Goal: Task Accomplishment & Management: Manage account settings

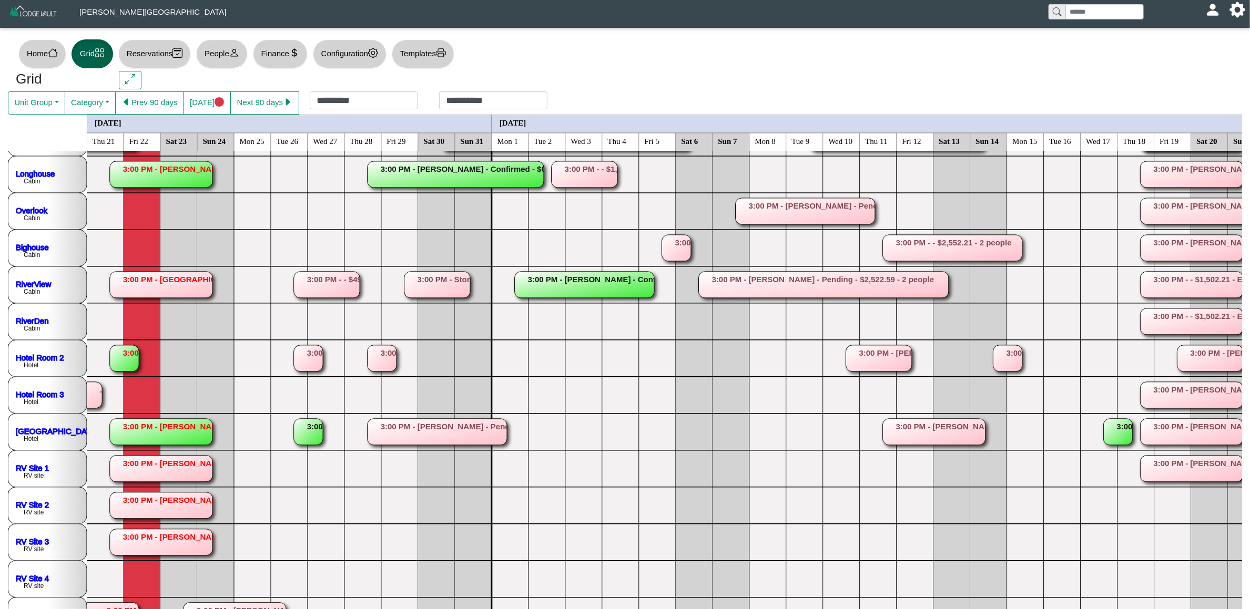
scroll to position [316, 0]
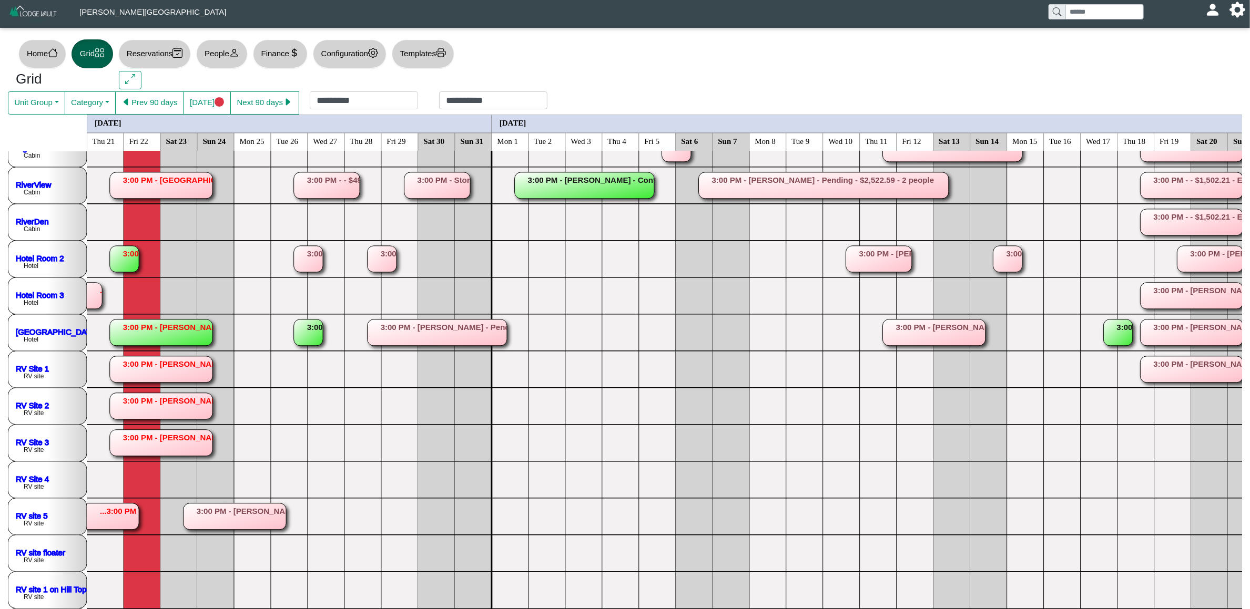
click at [273, 516] on rect at bounding box center [235, 517] width 103 height 26
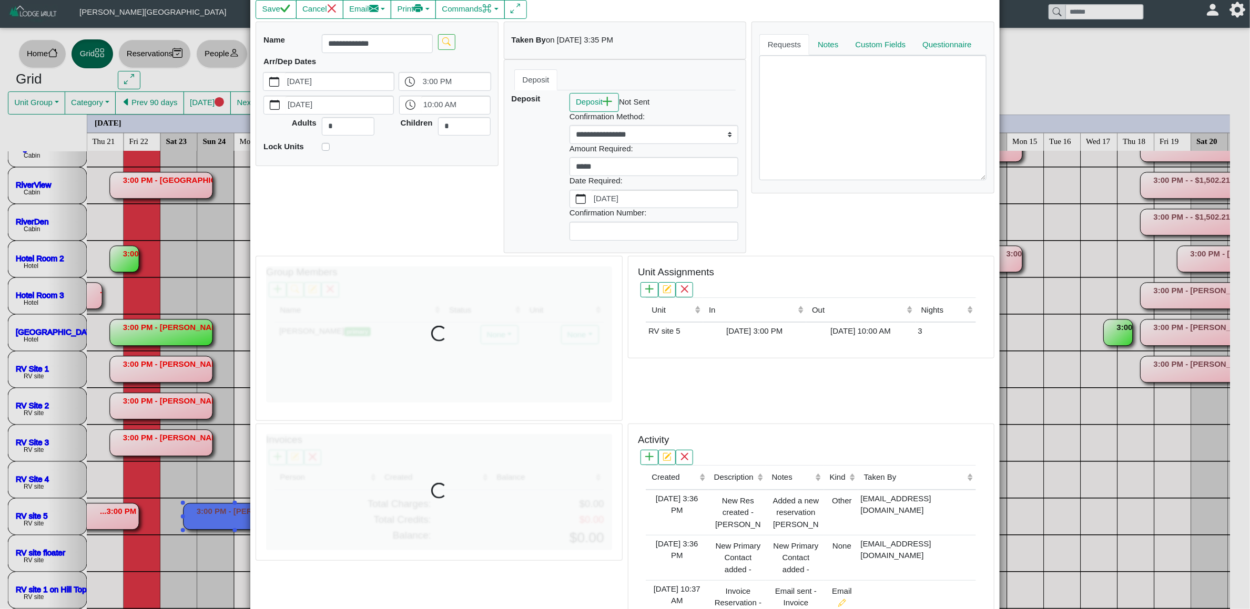
scroll to position [159, 0]
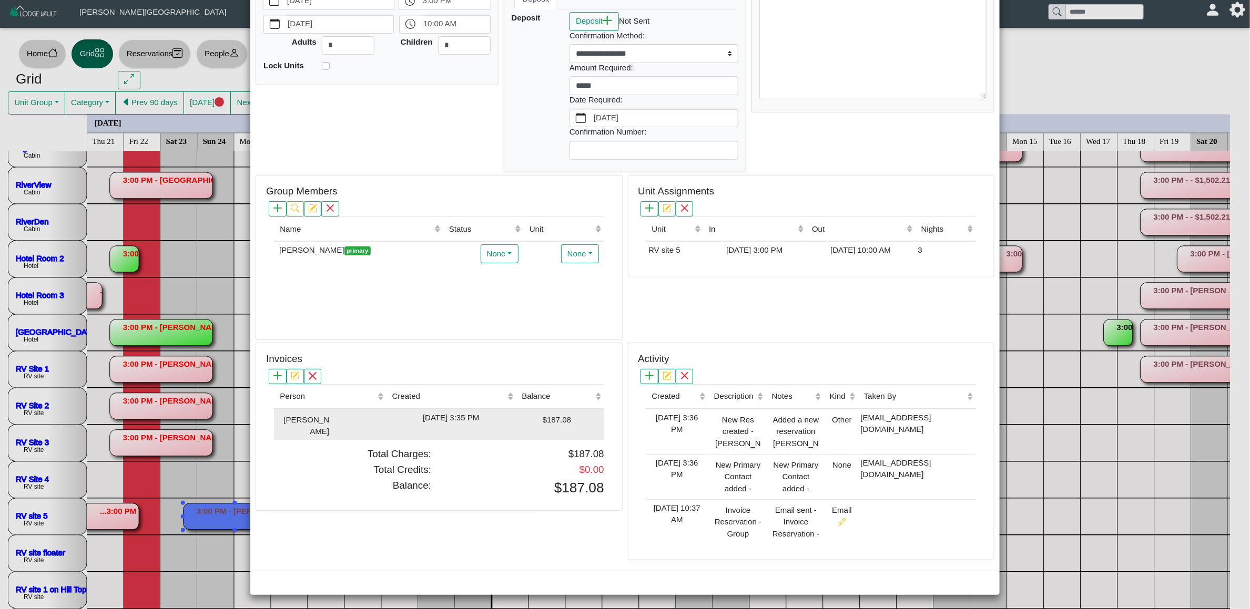
click at [517, 426] on td "$187.08" at bounding box center [560, 425] width 88 height 32
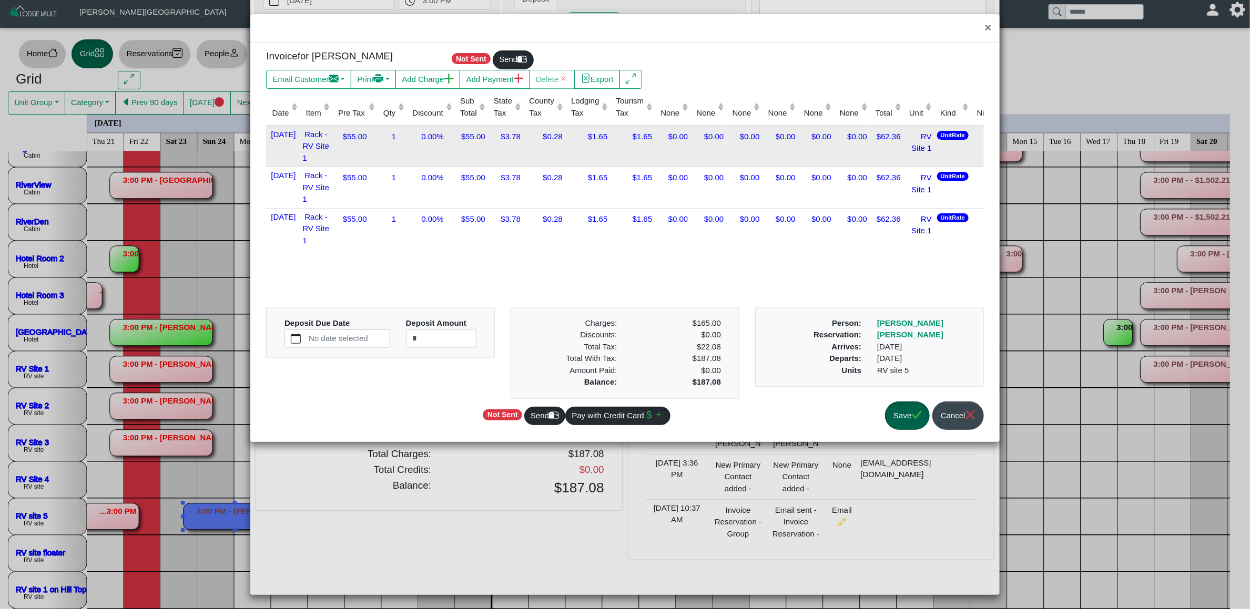
click at [811, 159] on td "$0.00" at bounding box center [816, 147] width 36 height 42
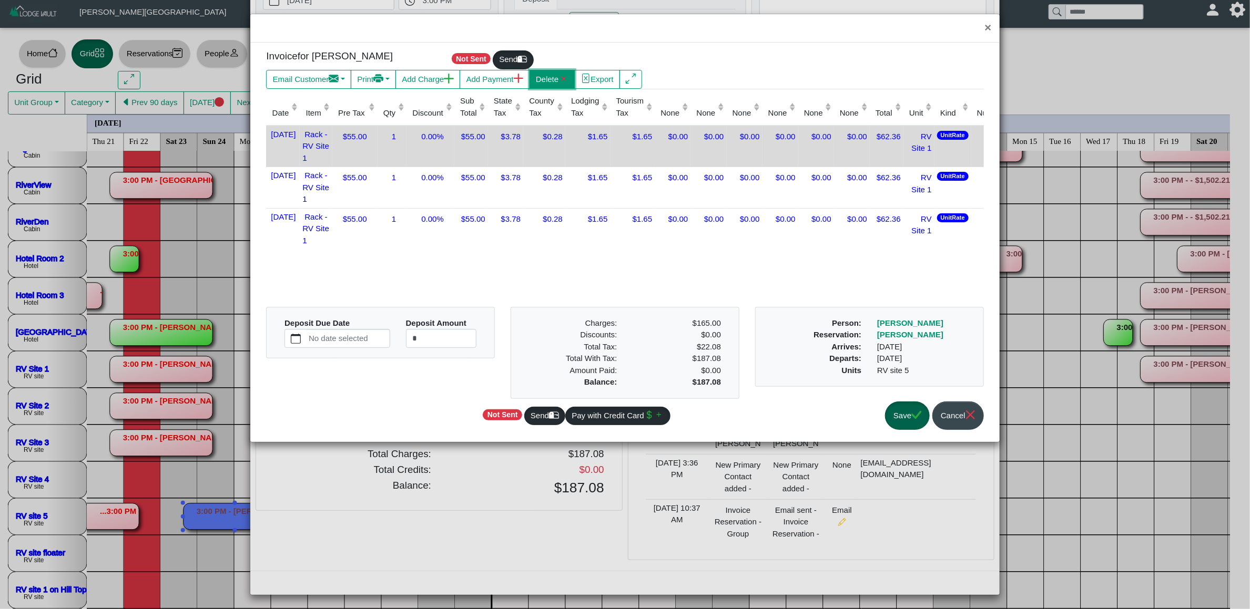
click at [567, 84] on button "Delete" at bounding box center [553, 79] width 46 height 19
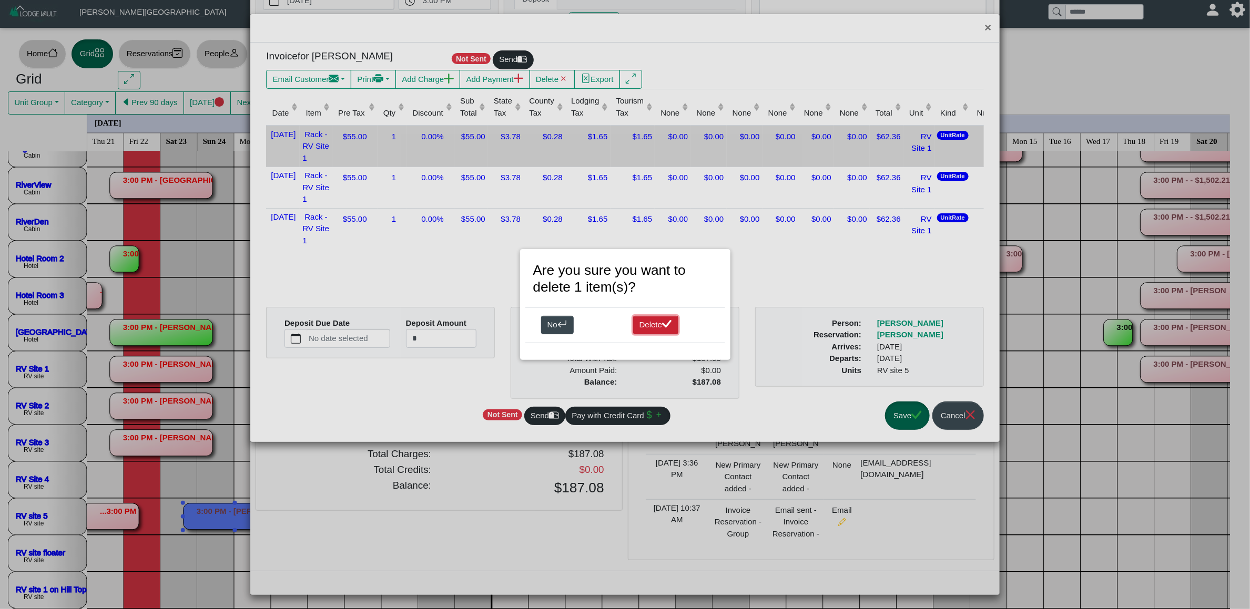
click at [649, 328] on button "Delete" at bounding box center [656, 325] width 46 height 19
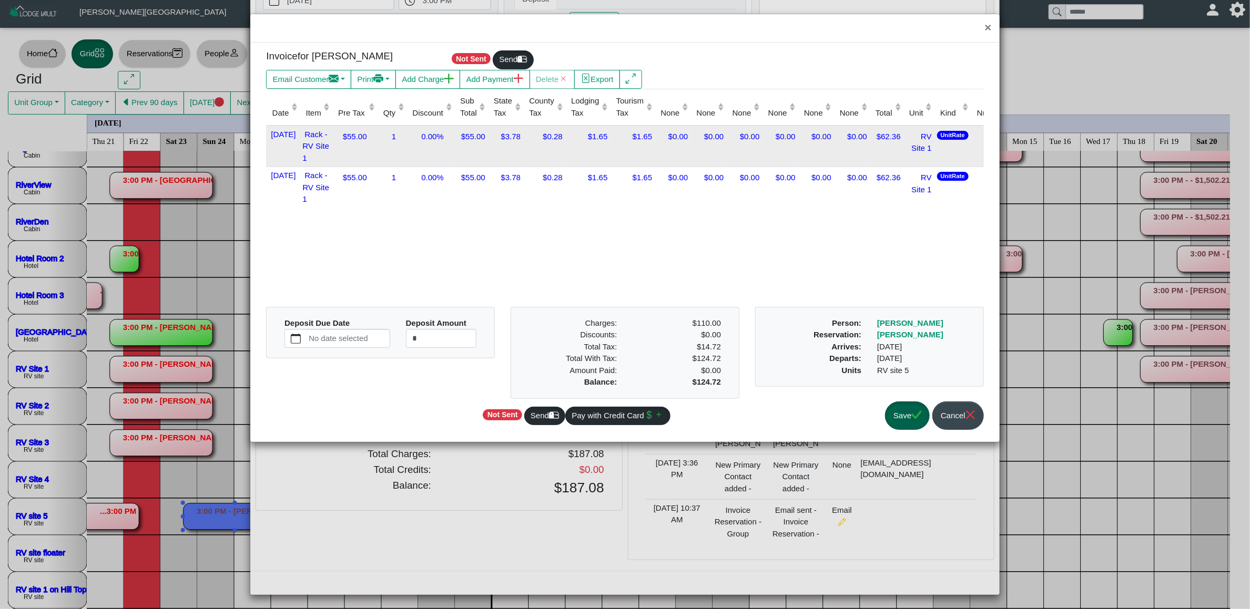
click at [600, 155] on td "$1.65" at bounding box center [587, 147] width 45 height 42
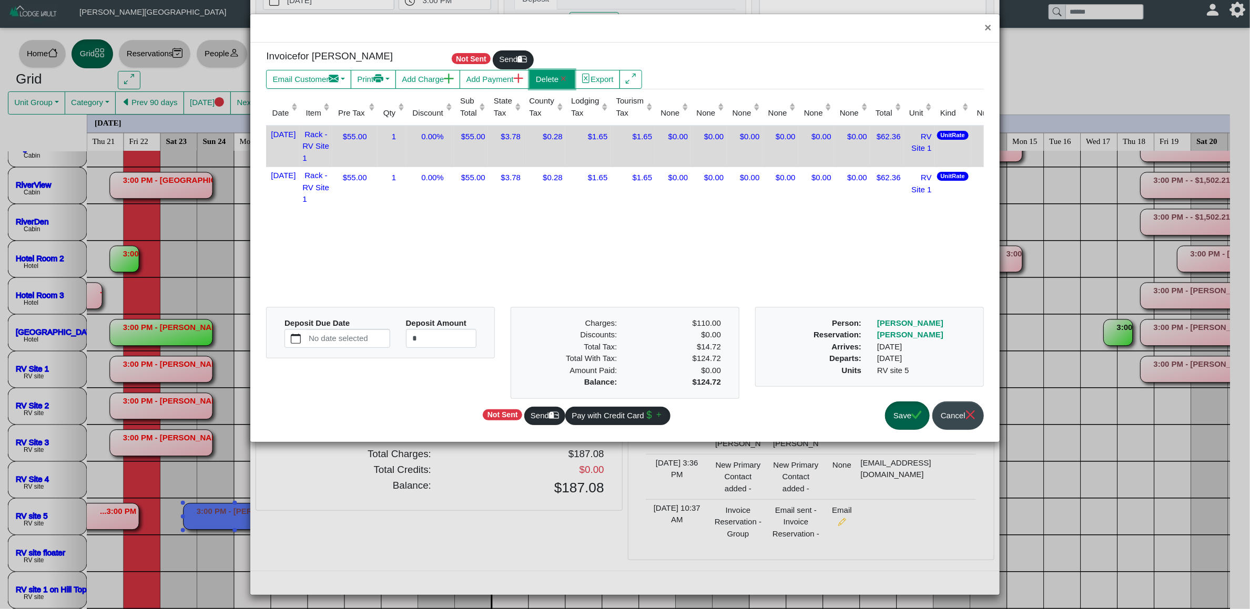
click at [556, 79] on button "Delete" at bounding box center [553, 79] width 46 height 19
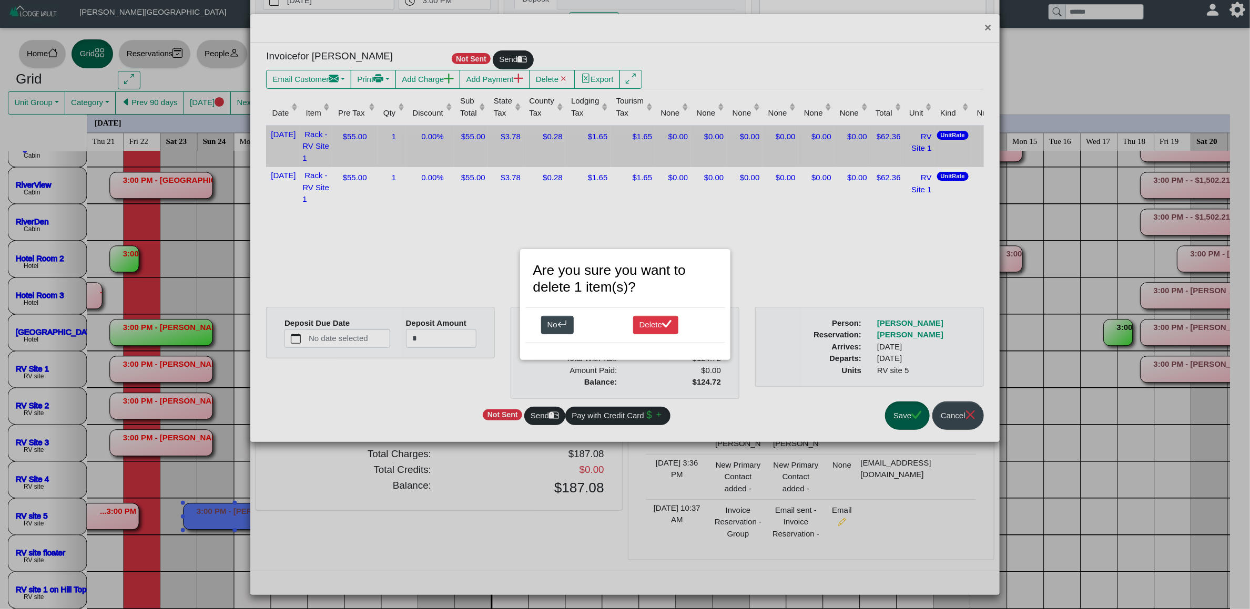
click at [652, 310] on div "No Delete" at bounding box center [625, 325] width 200 height 35
click at [654, 328] on button "Delete" at bounding box center [656, 325] width 46 height 19
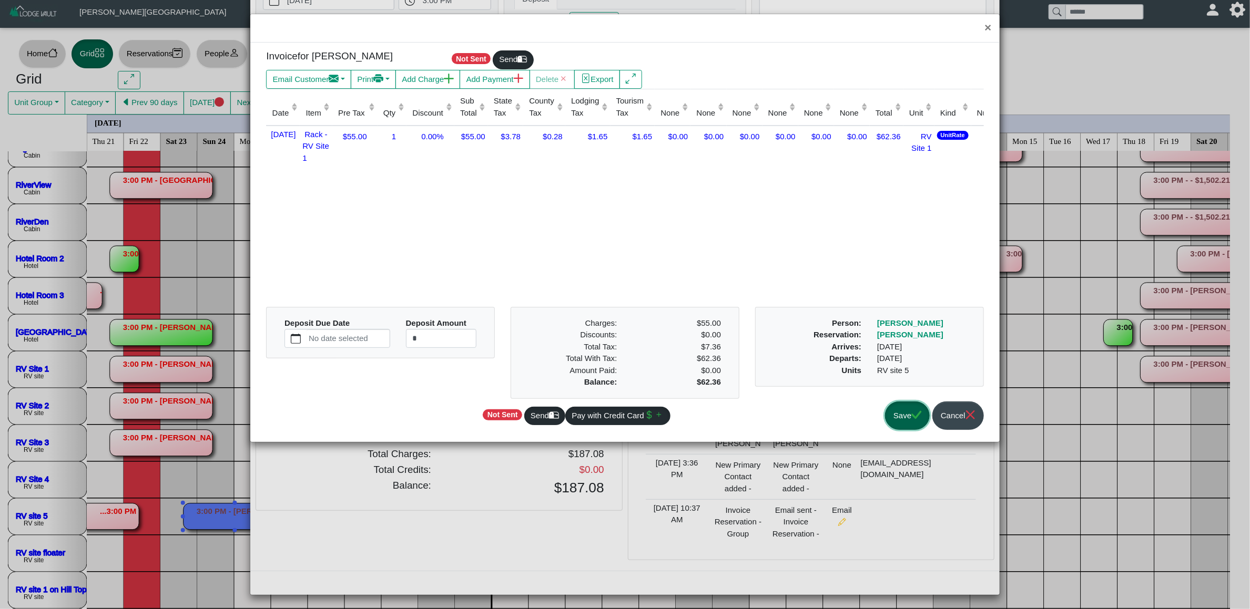
click at [919, 430] on button "Save" at bounding box center [907, 416] width 45 height 29
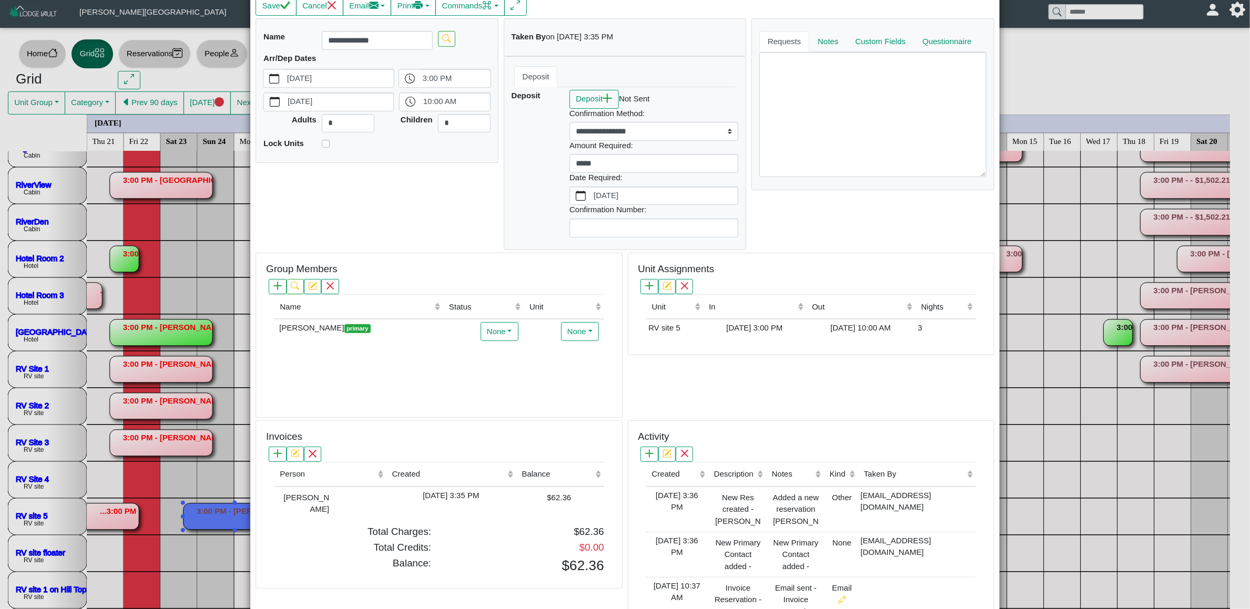
scroll to position [2, 0]
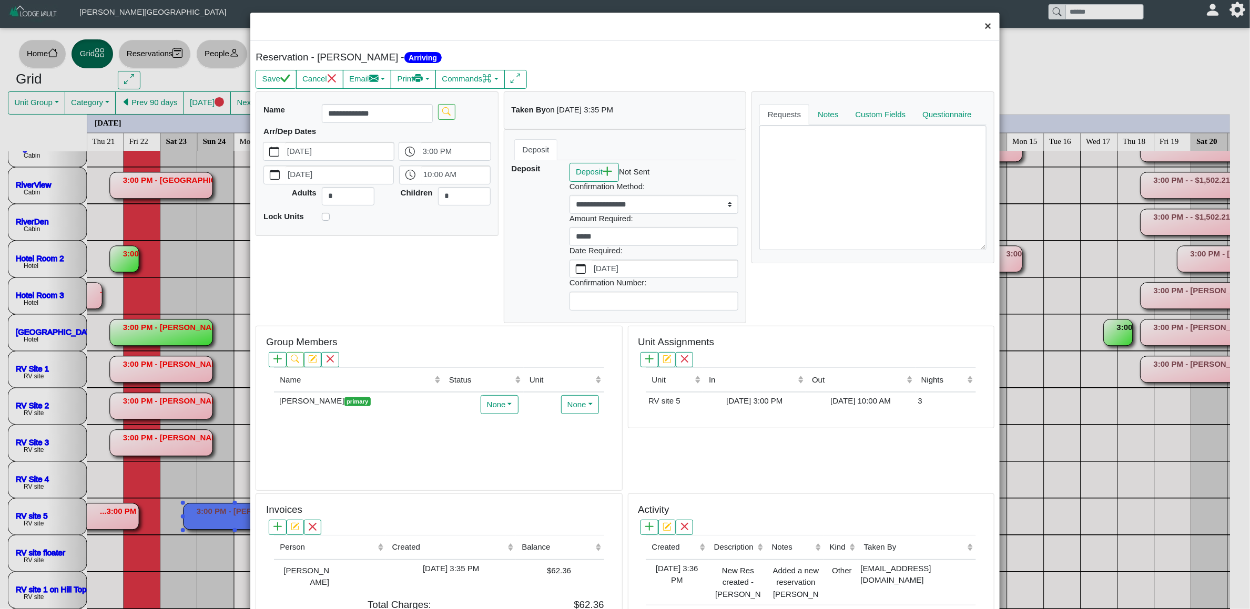
click at [980, 29] on button "×" at bounding box center [988, 27] width 23 height 28
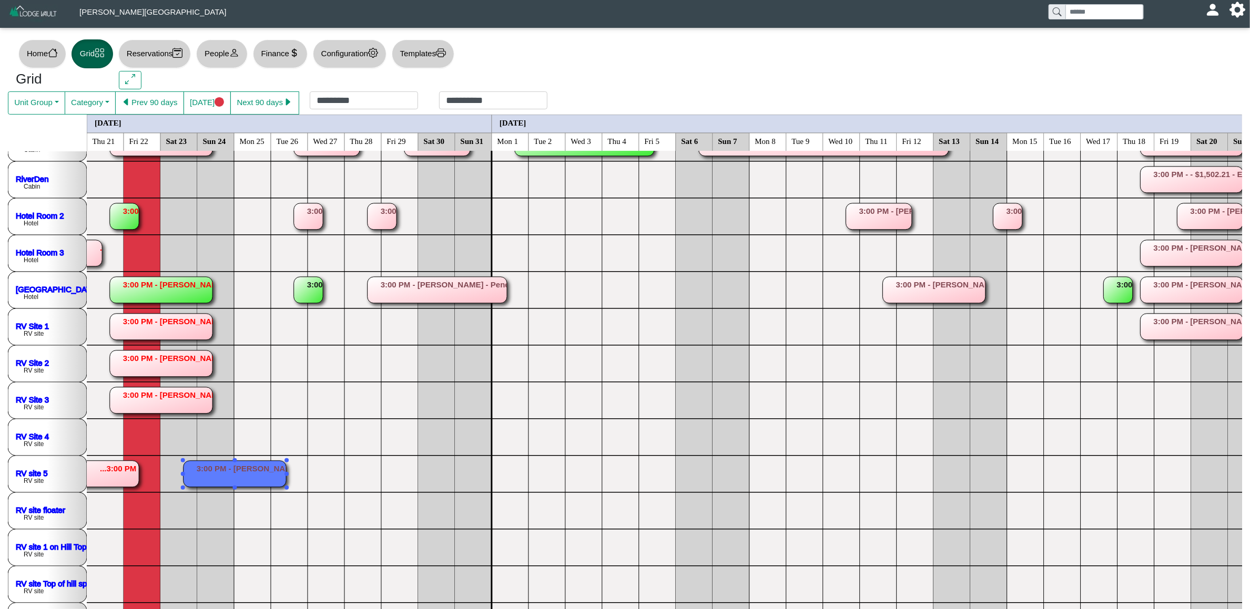
scroll to position [394, 0]
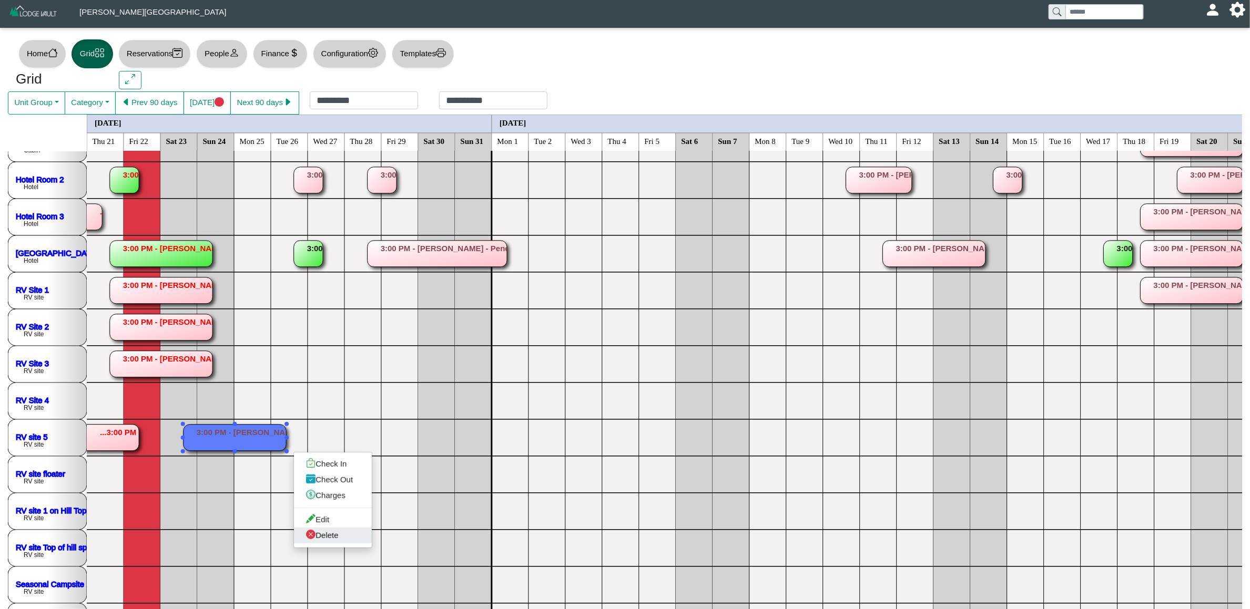
click at [319, 533] on link "Delete" at bounding box center [333, 536] width 78 height 16
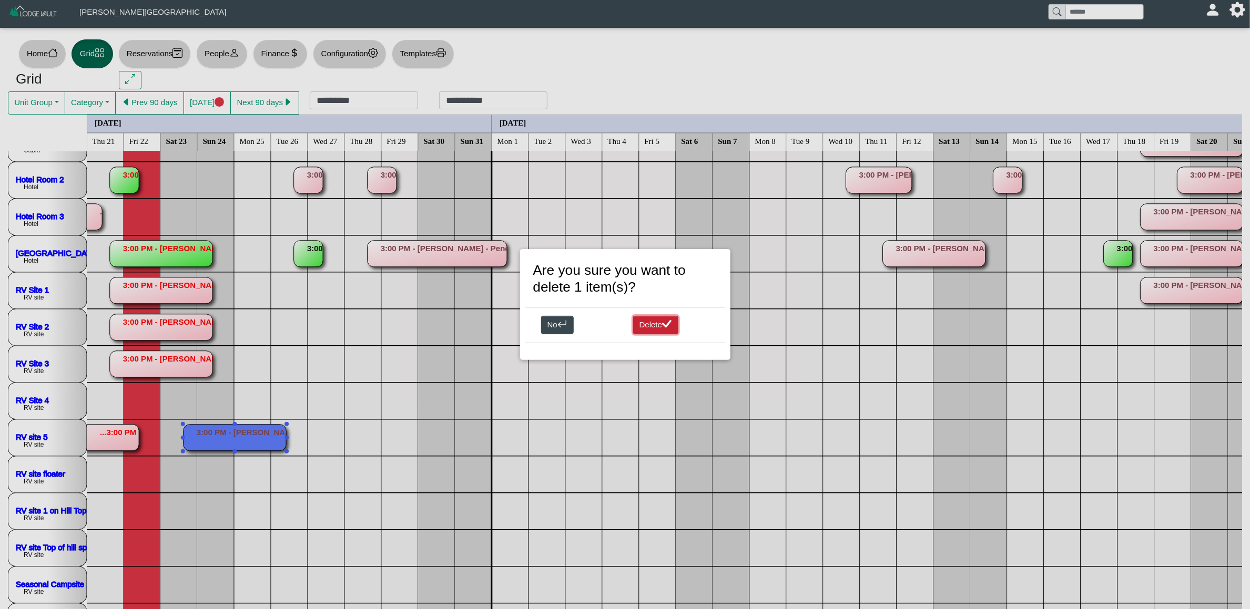
click at [648, 316] on button "Delete" at bounding box center [656, 325] width 46 height 19
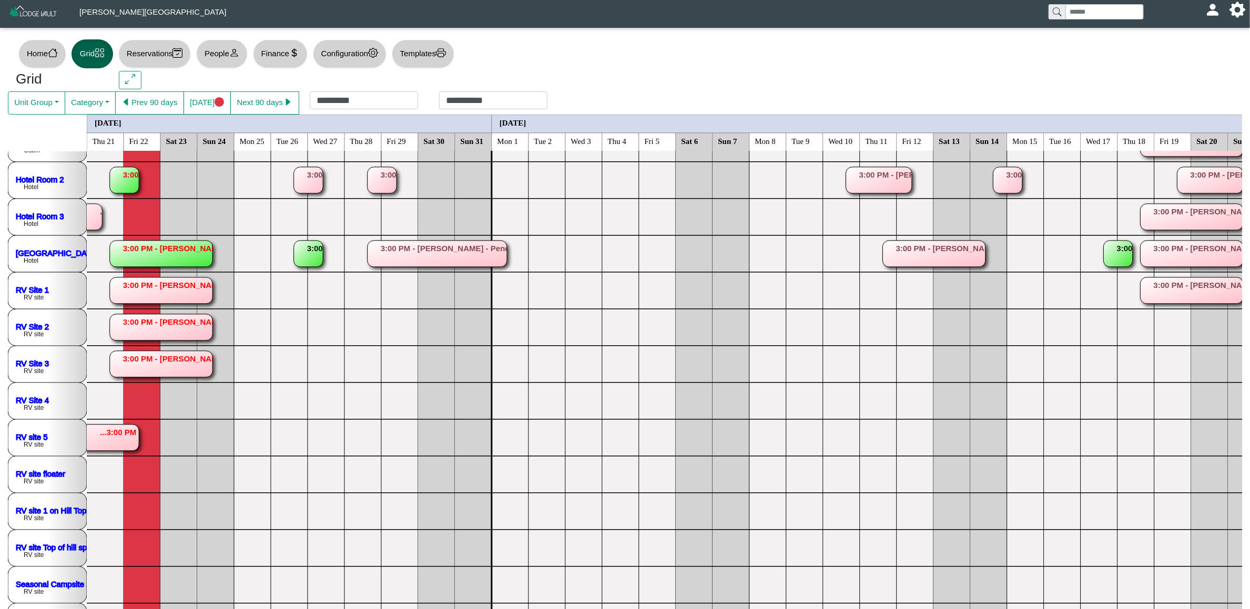
click at [124, 442] on rect at bounding box center [87, 438] width 103 height 26
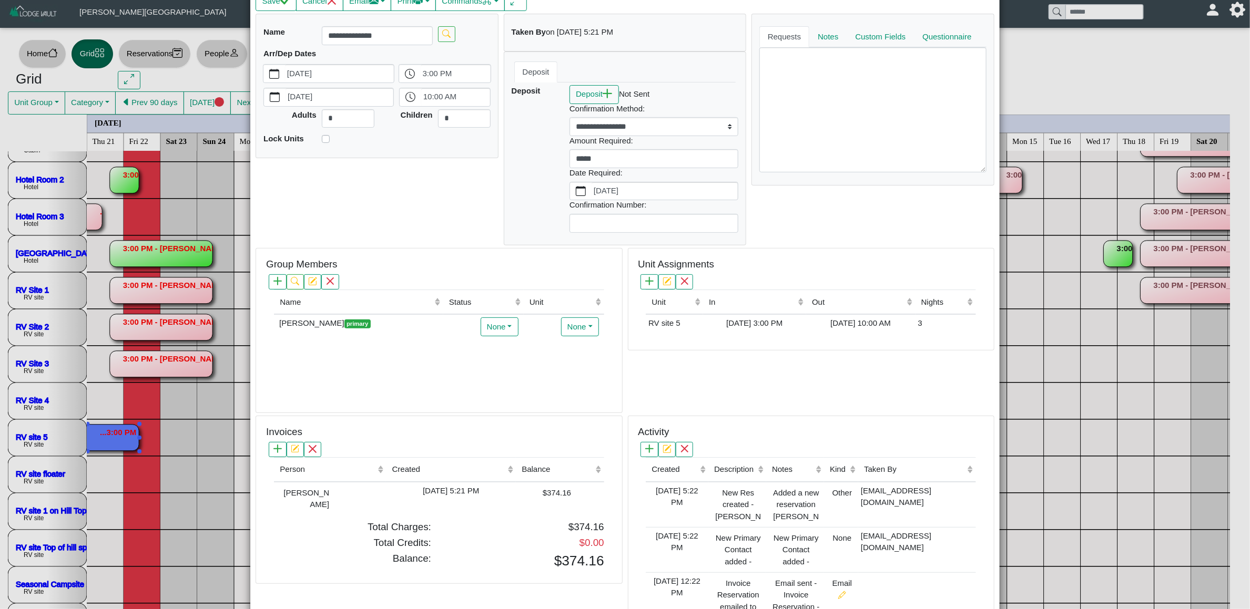
scroll to position [0, 0]
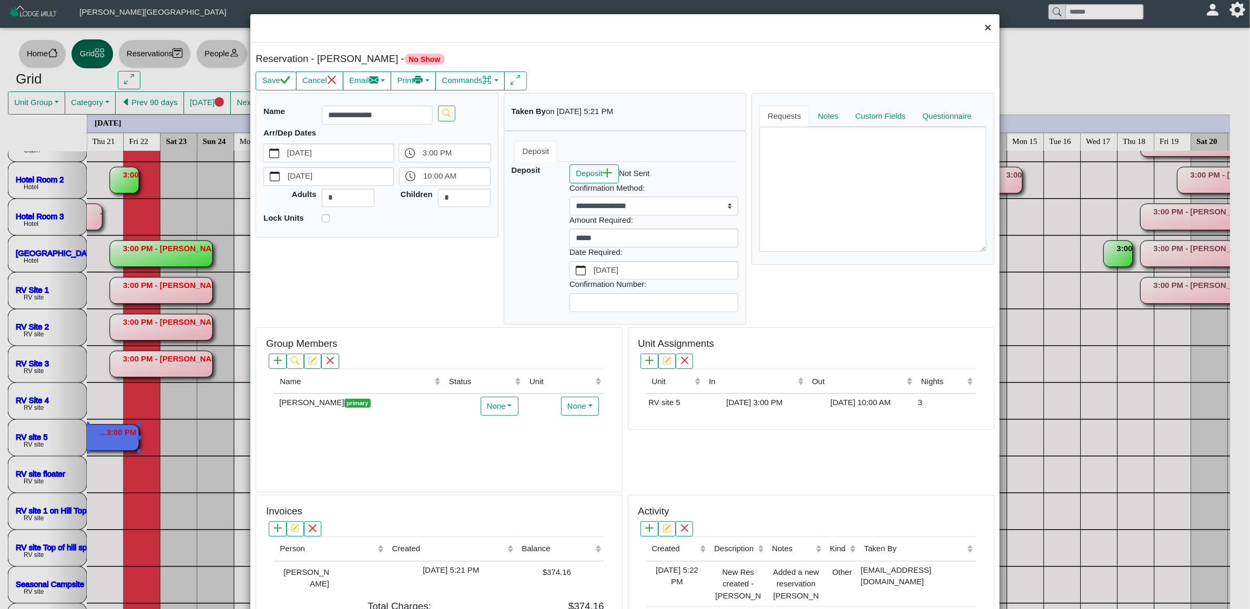
click at [986, 25] on button "×" at bounding box center [988, 28] width 23 height 28
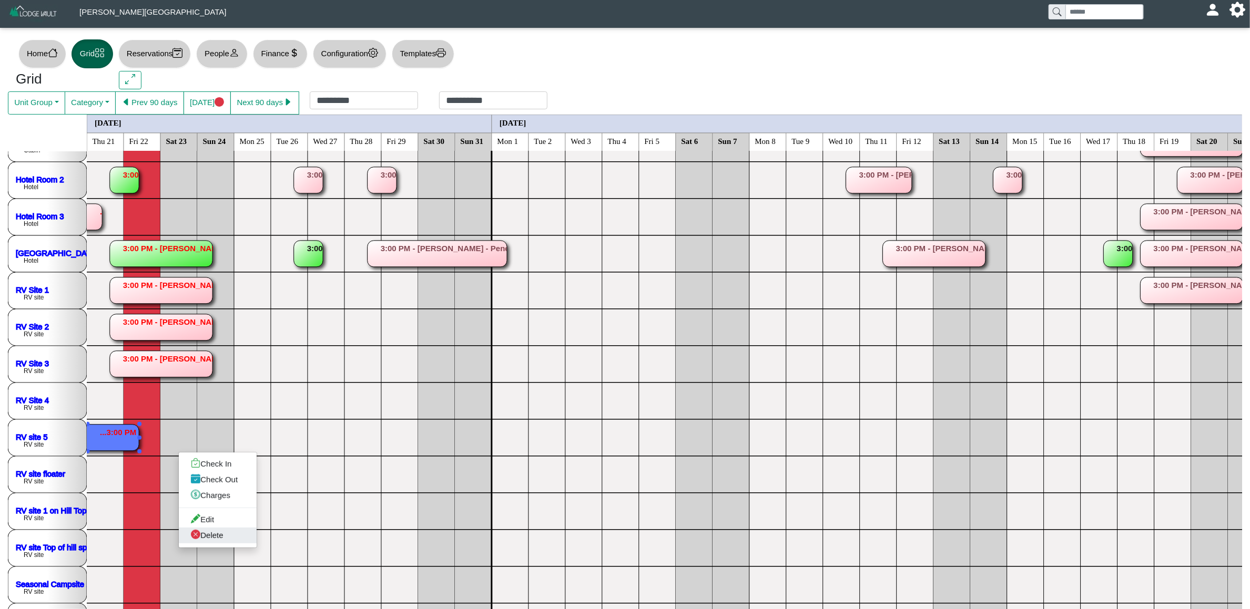
click at [210, 532] on link "Delete" at bounding box center [218, 536] width 78 height 16
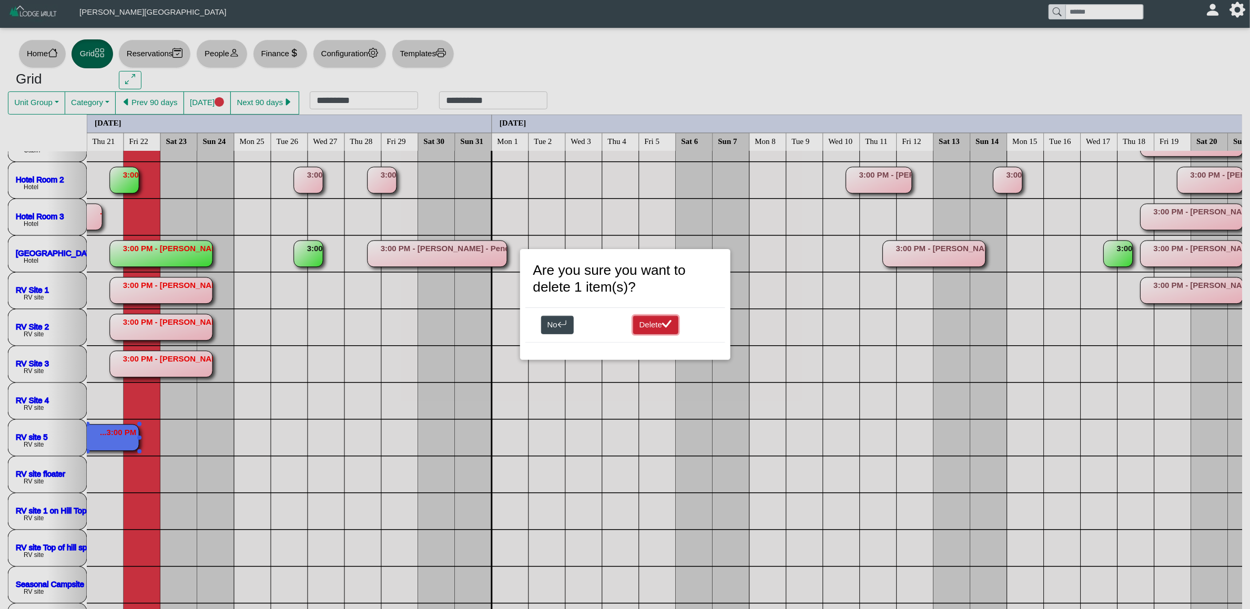
click at [662, 324] on button "Delete" at bounding box center [656, 325] width 46 height 19
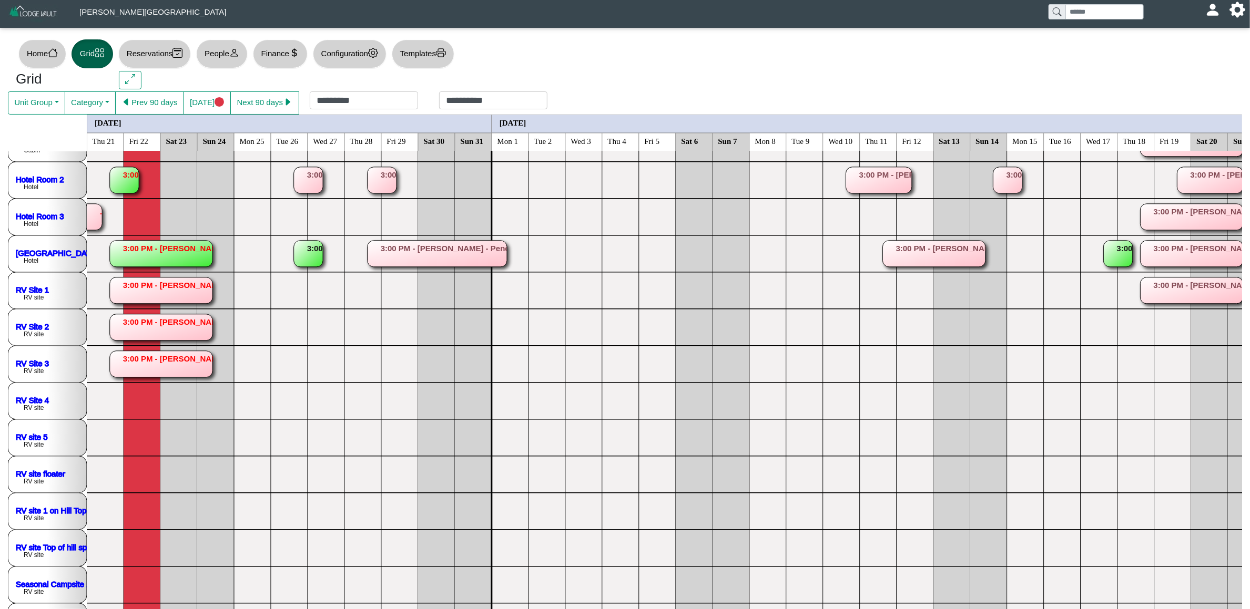
scroll to position [237, 0]
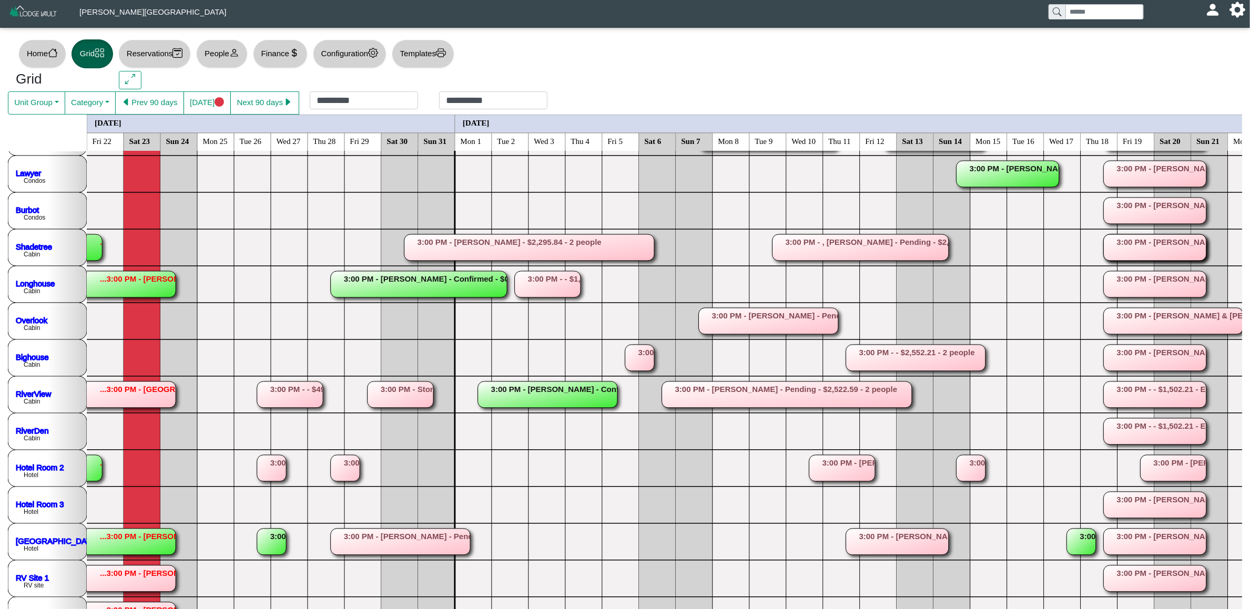
scroll to position [79, 0]
